Goal: Information Seeking & Learning: Learn about a topic

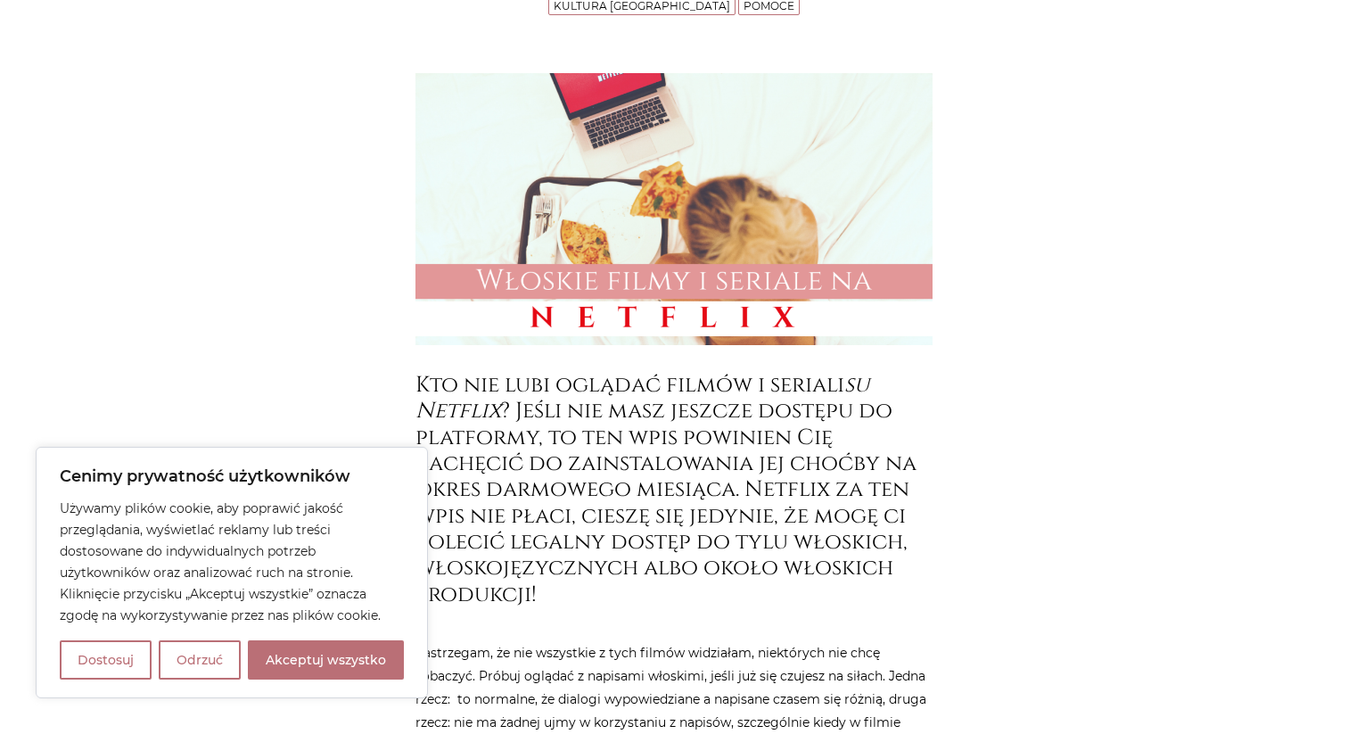
scroll to position [531, 0]
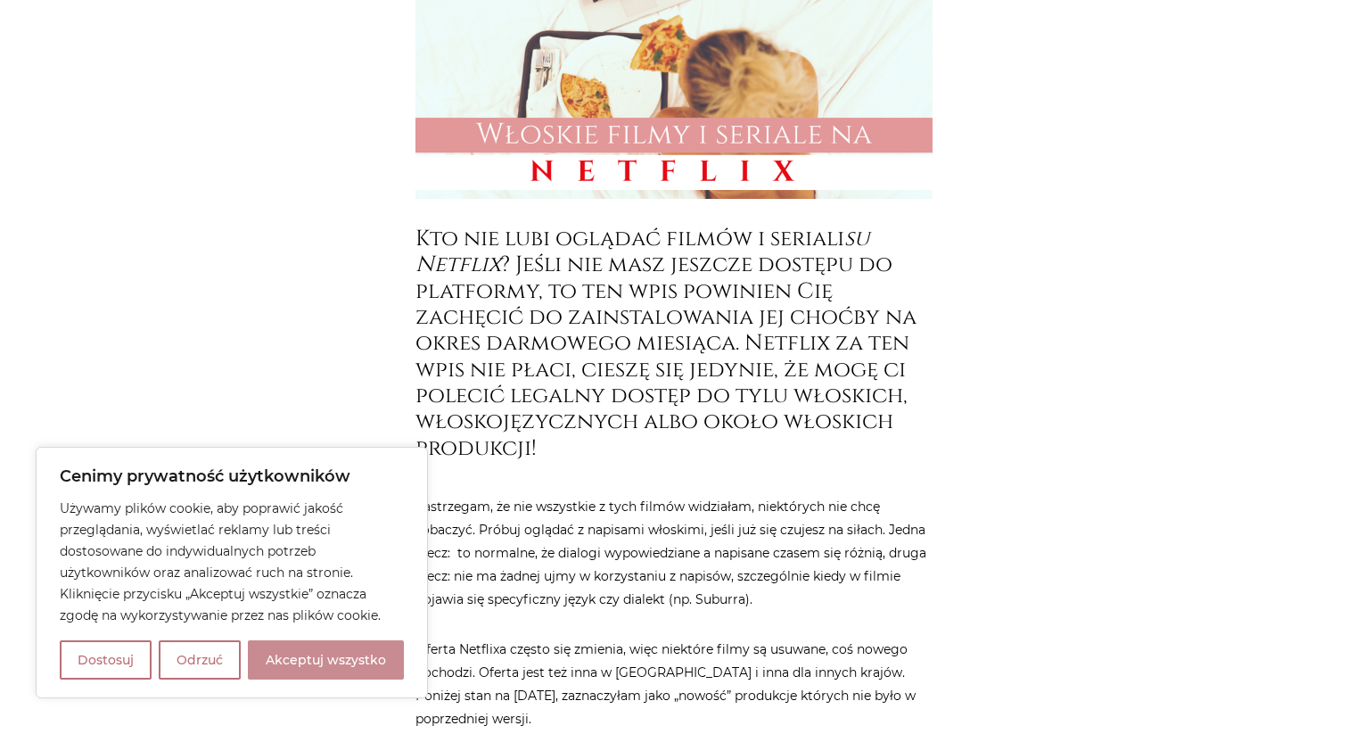
click at [372, 670] on button "Akceptuj wszystko" at bounding box center [326, 659] width 156 height 39
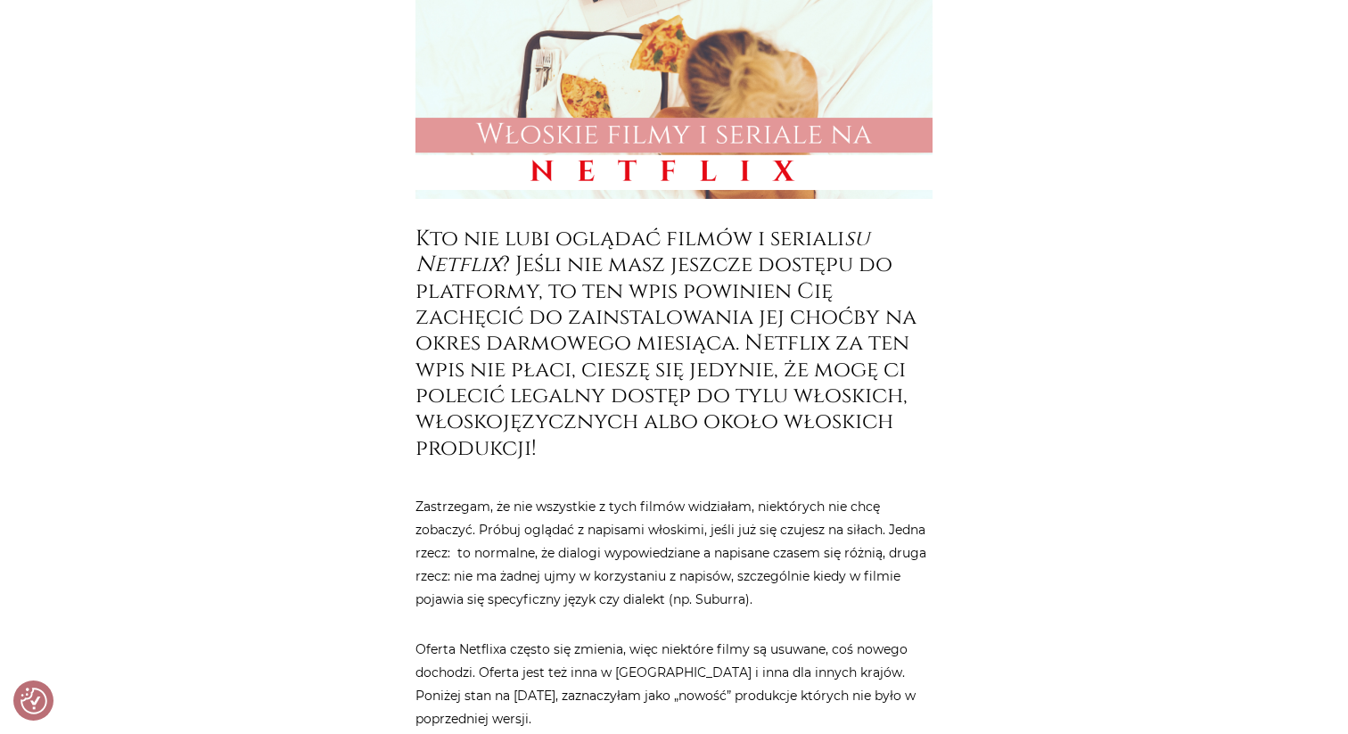
checkbox input "true"
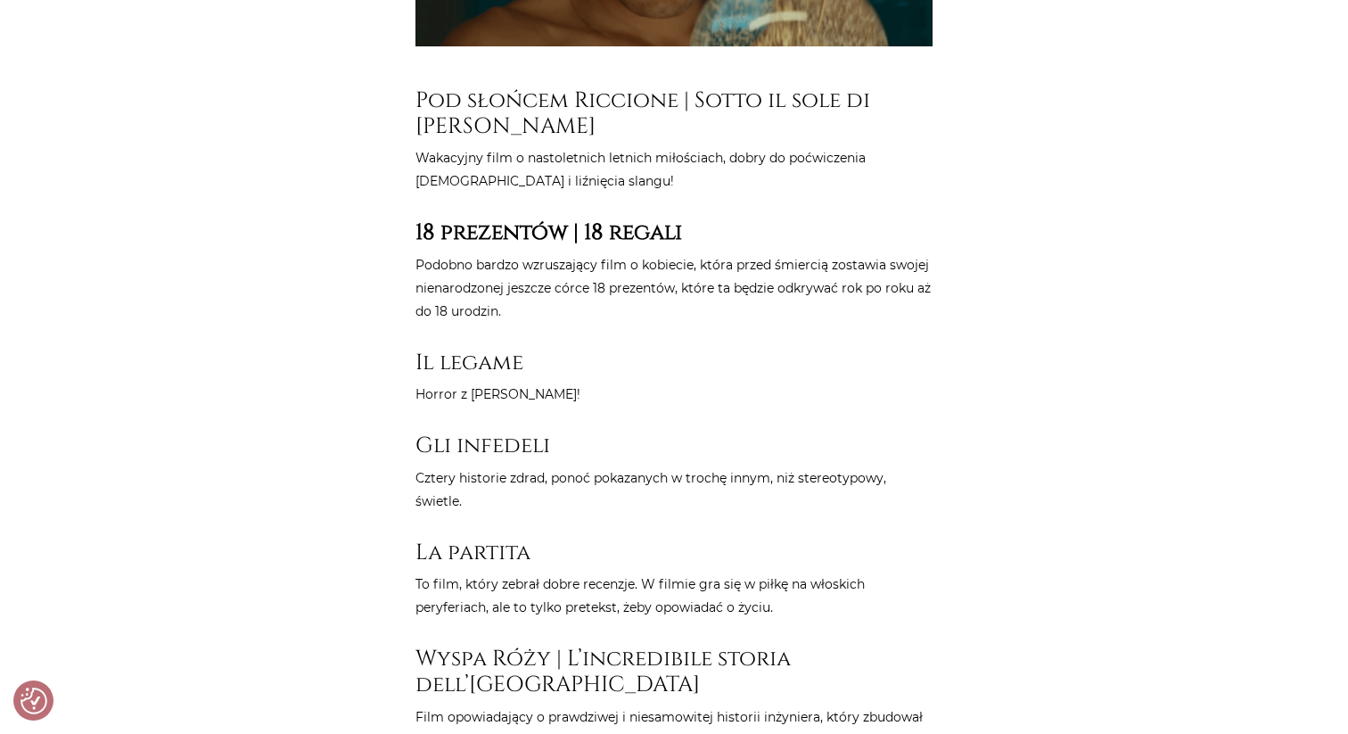
scroll to position [4423, 0]
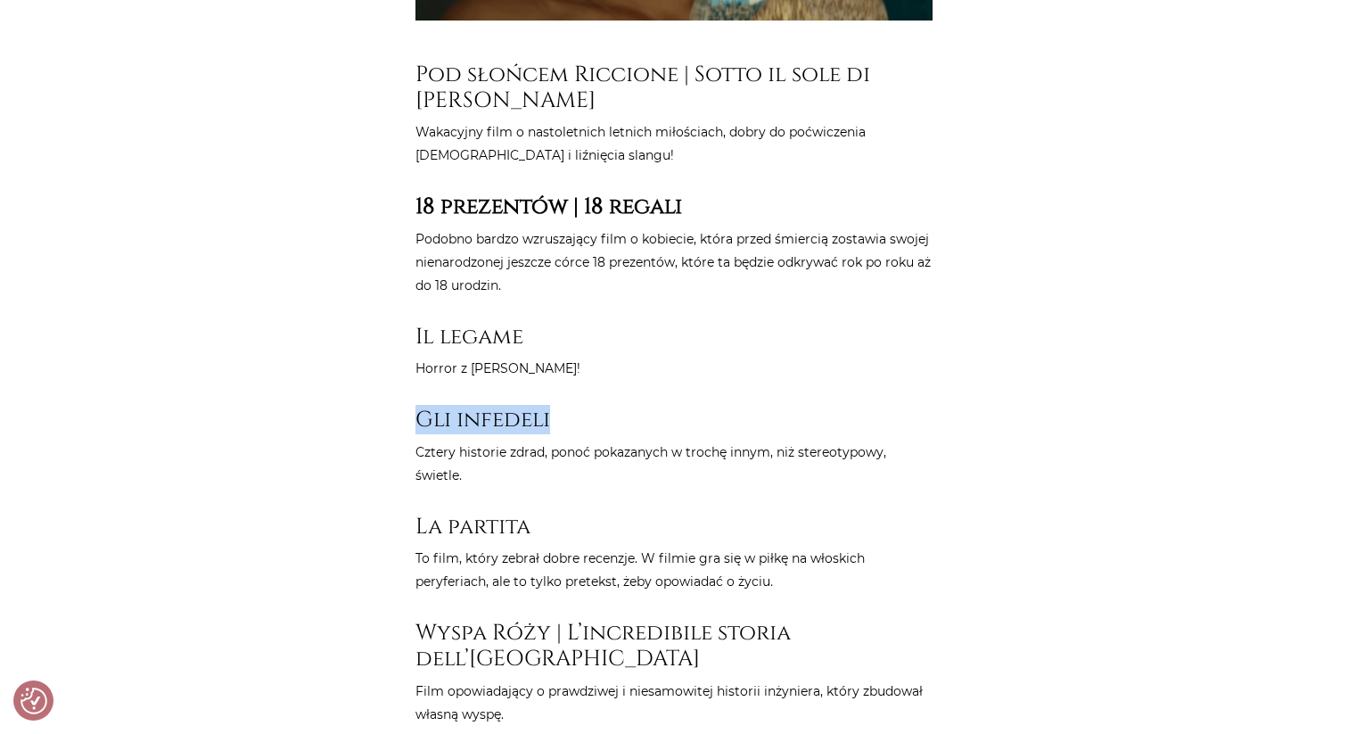
drag, startPoint x: 417, startPoint y: 370, endPoint x: 554, endPoint y: 370, distance: 137.3
click at [554, 406] on h3 "Gli infedeli" at bounding box center [673, 419] width 517 height 26
copy h3 "Gli infedeli"
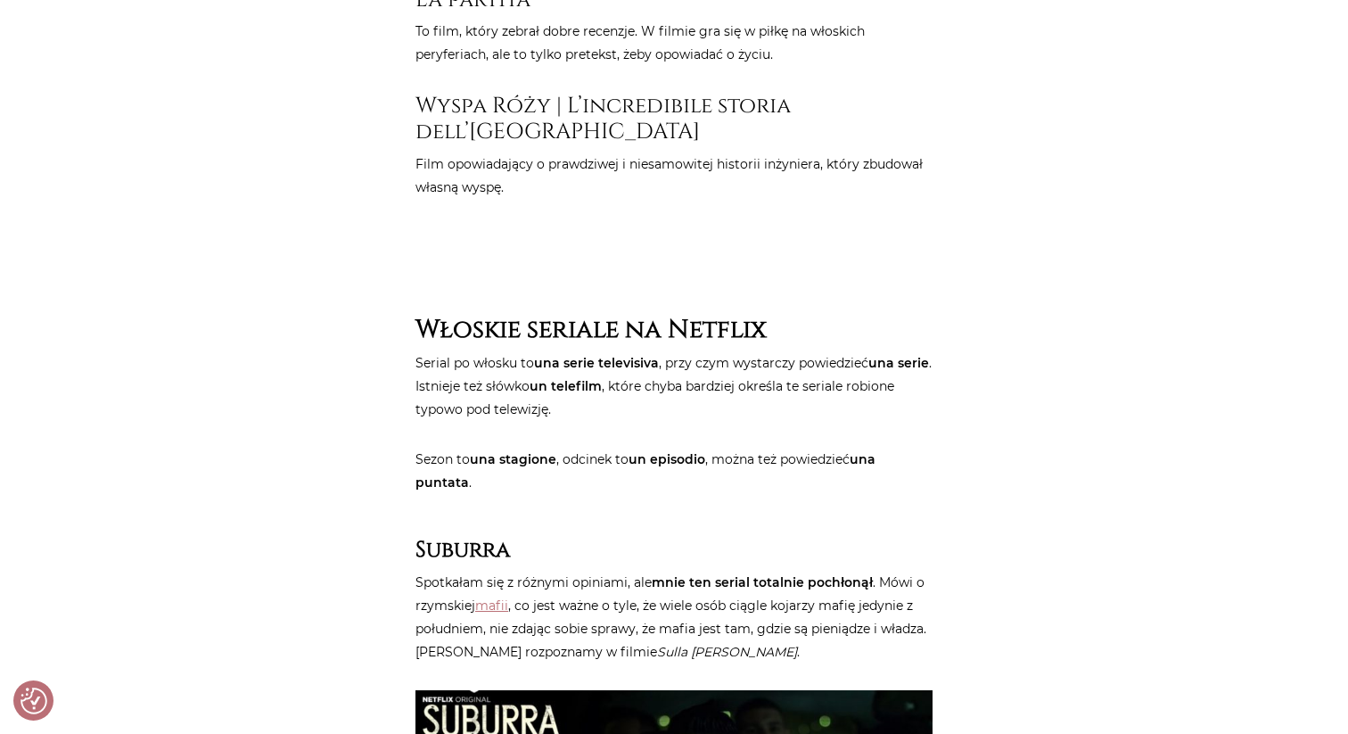
scroll to position [5054, 0]
